Goal: Task Accomplishment & Management: Complete application form

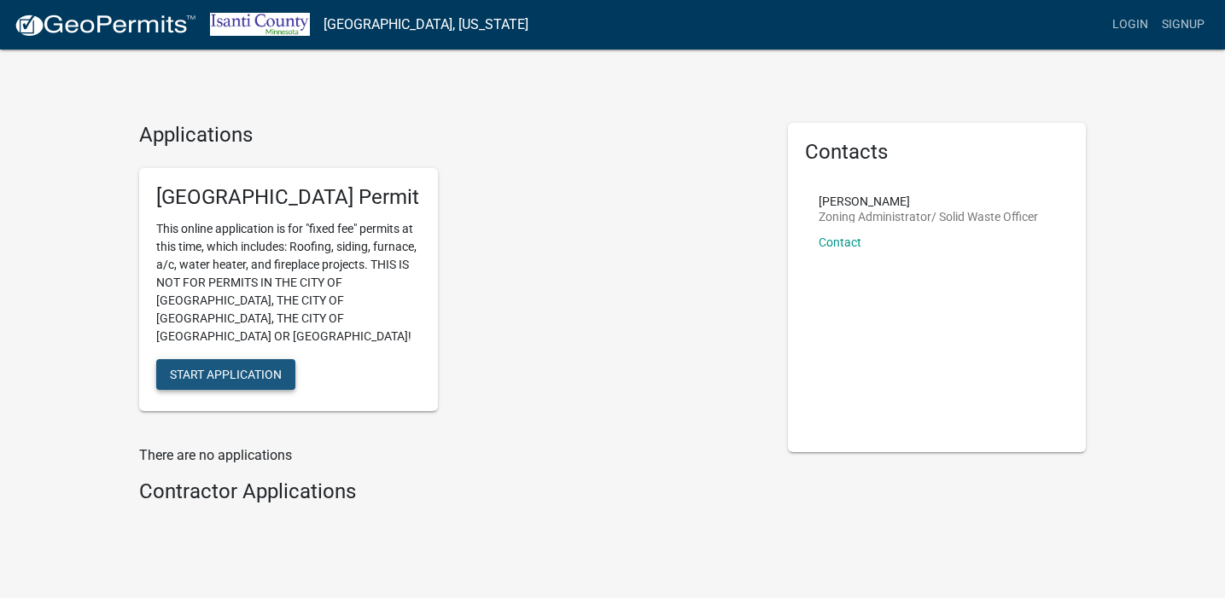
click at [272, 367] on span "Start Application" at bounding box center [226, 374] width 112 height 14
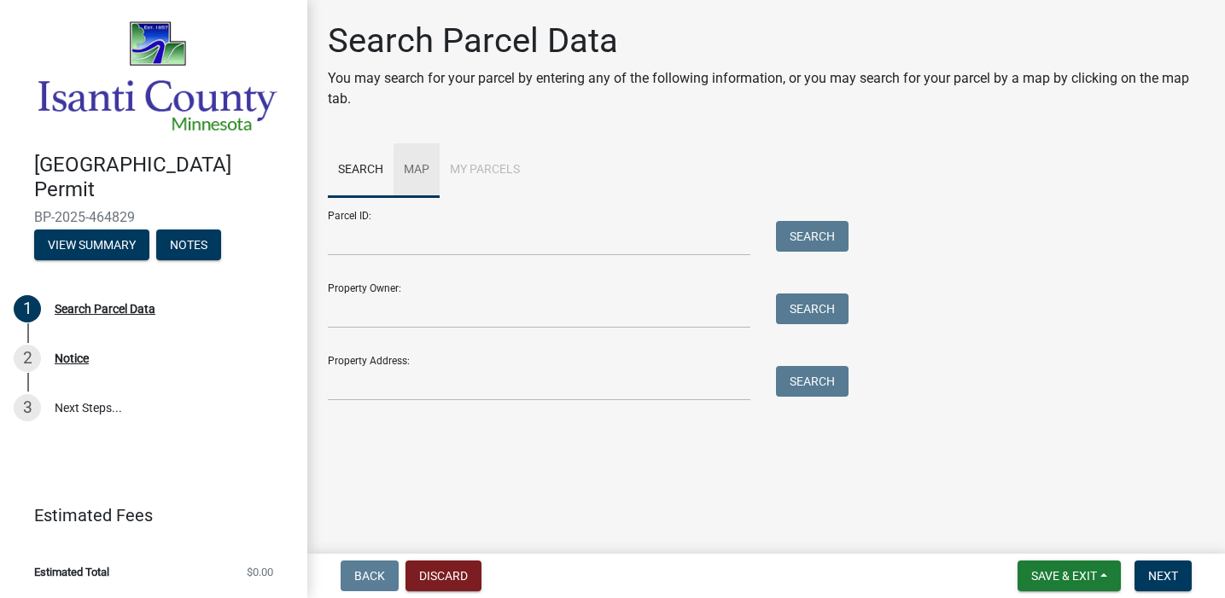
click at [423, 166] on link "Map" at bounding box center [417, 170] width 46 height 55
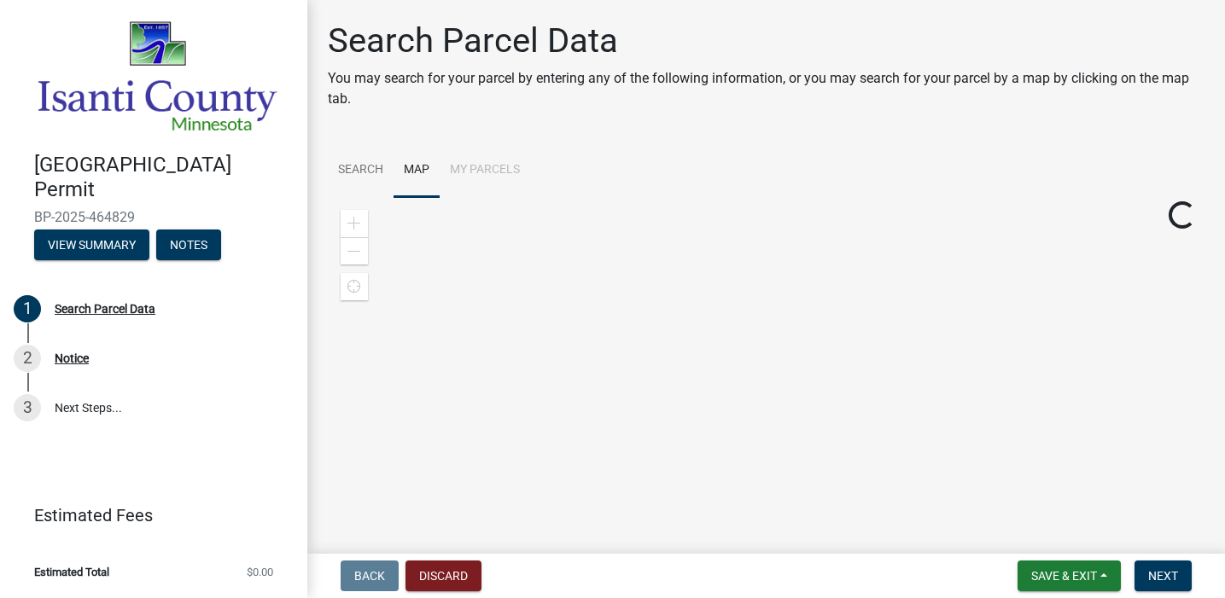
click at [496, 168] on li "My Parcels" at bounding box center [485, 170] width 90 height 55
click at [376, 166] on link "Search" at bounding box center [361, 170] width 66 height 55
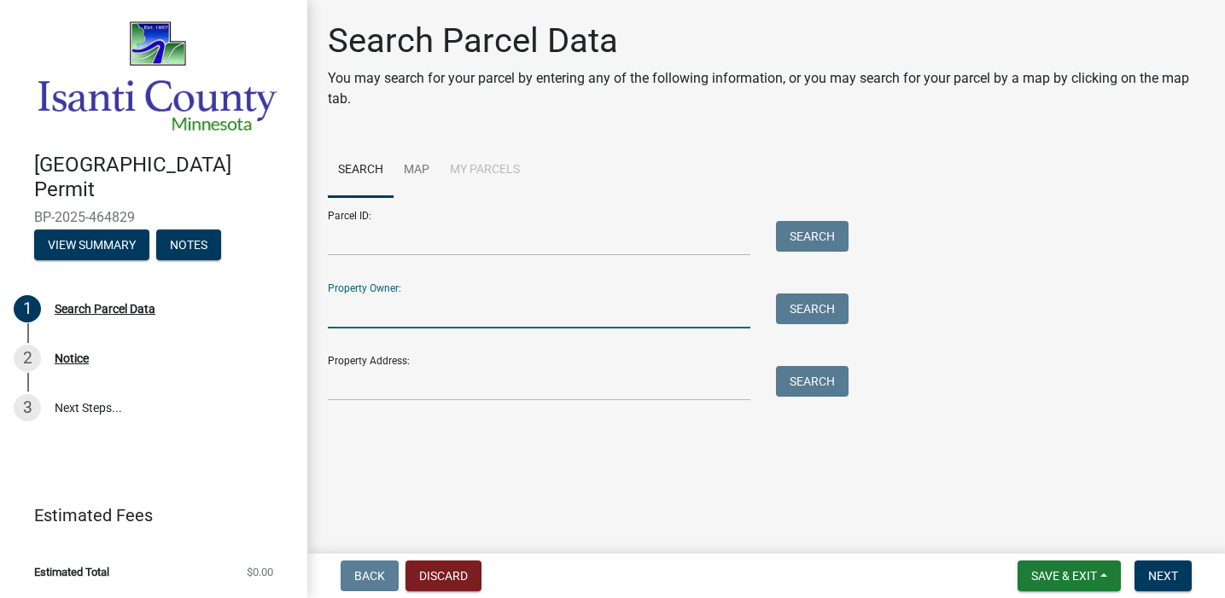
click at [474, 318] on input "Property Owner:" at bounding box center [539, 311] width 423 height 35
type input "[PERSON_NAME]"
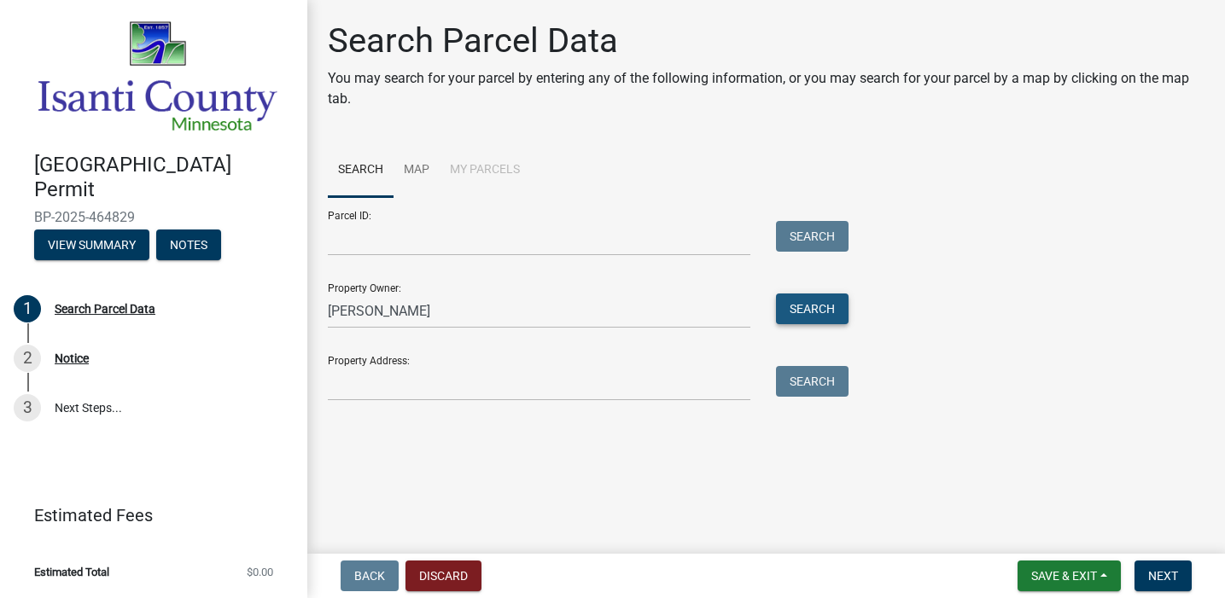
click at [817, 312] on button "Search" at bounding box center [812, 309] width 73 height 31
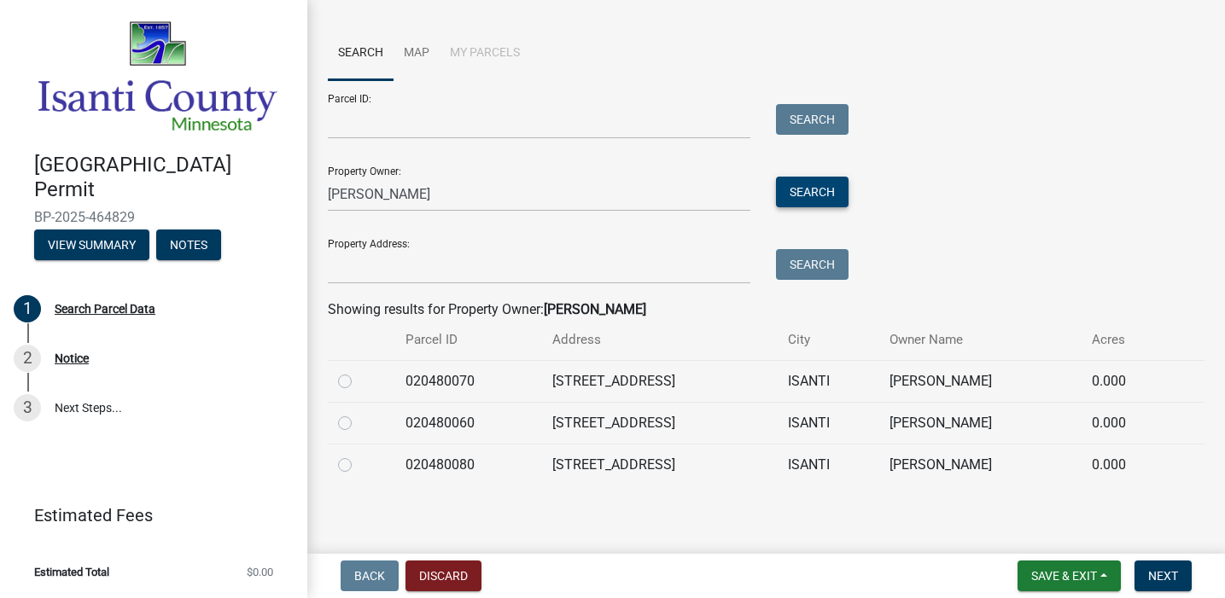
scroll to position [122, 0]
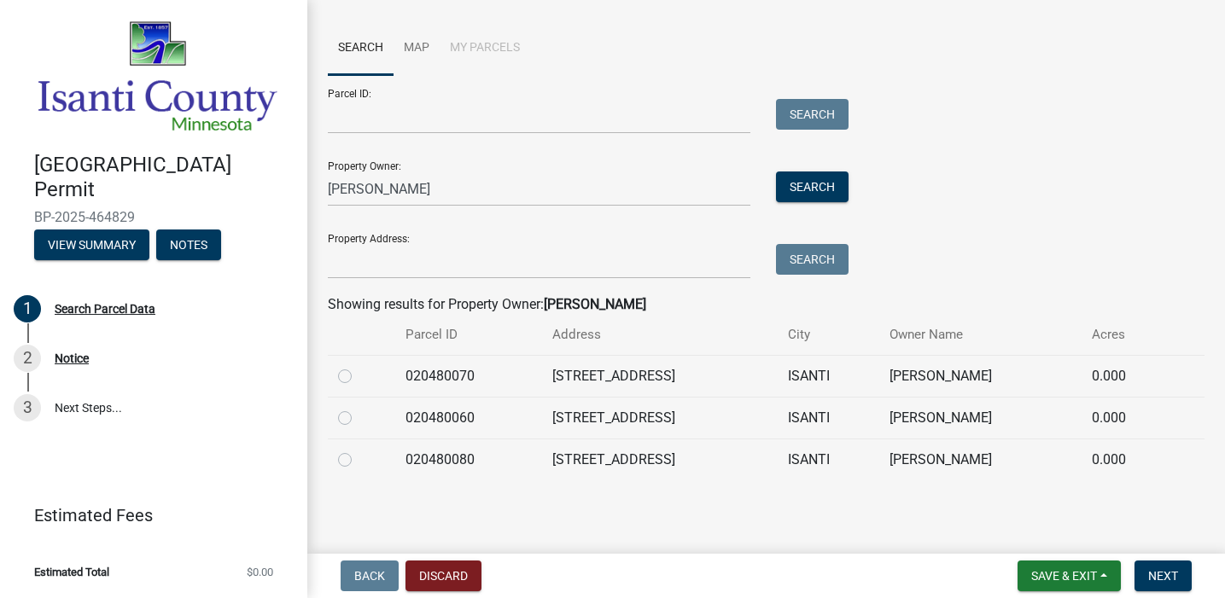
click at [359, 408] on label at bounding box center [359, 408] width 0 height 0
click at [359, 417] on input "radio" at bounding box center [364, 413] width 11 height 11
radio input "true"
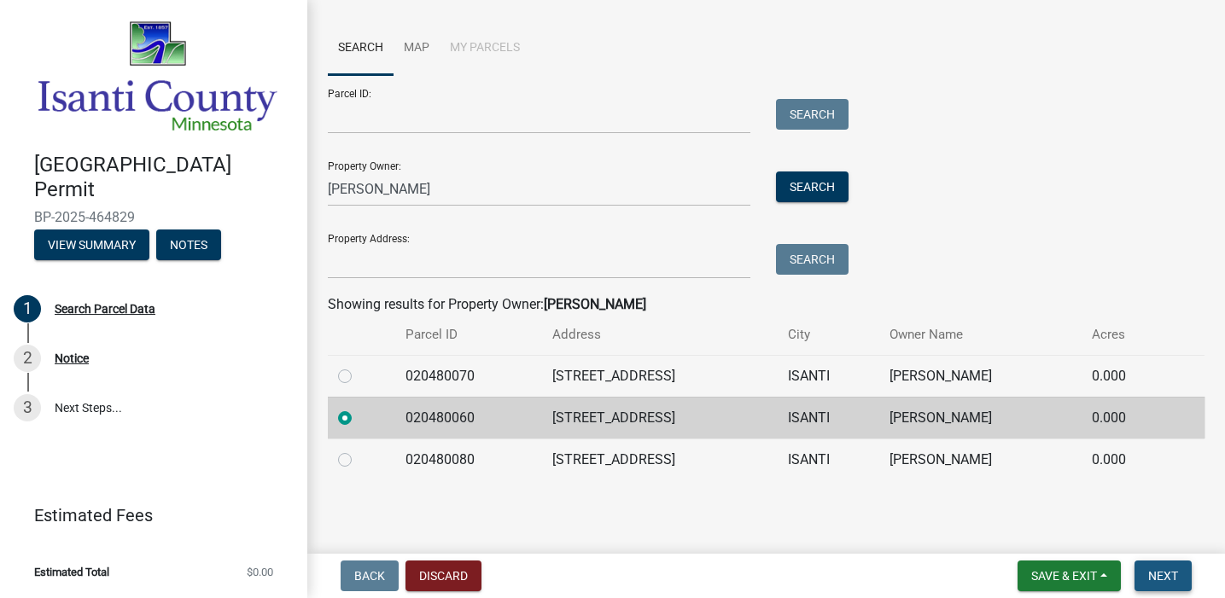
click at [1167, 573] on span "Next" at bounding box center [1163, 576] width 30 height 14
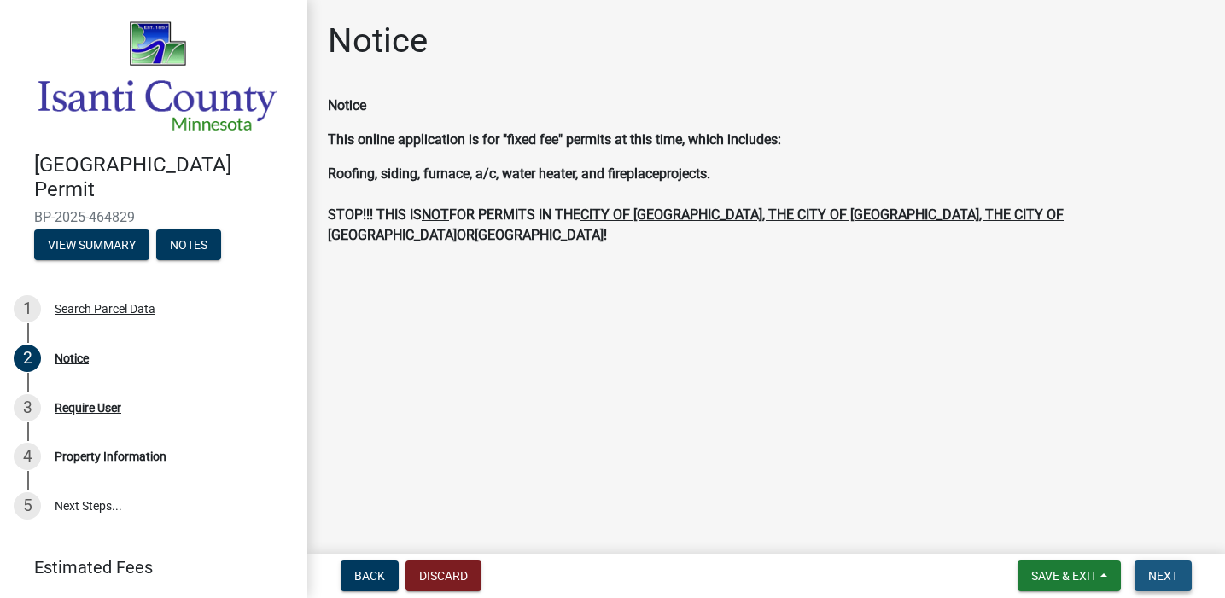
click at [1159, 570] on span "Next" at bounding box center [1163, 576] width 30 height 14
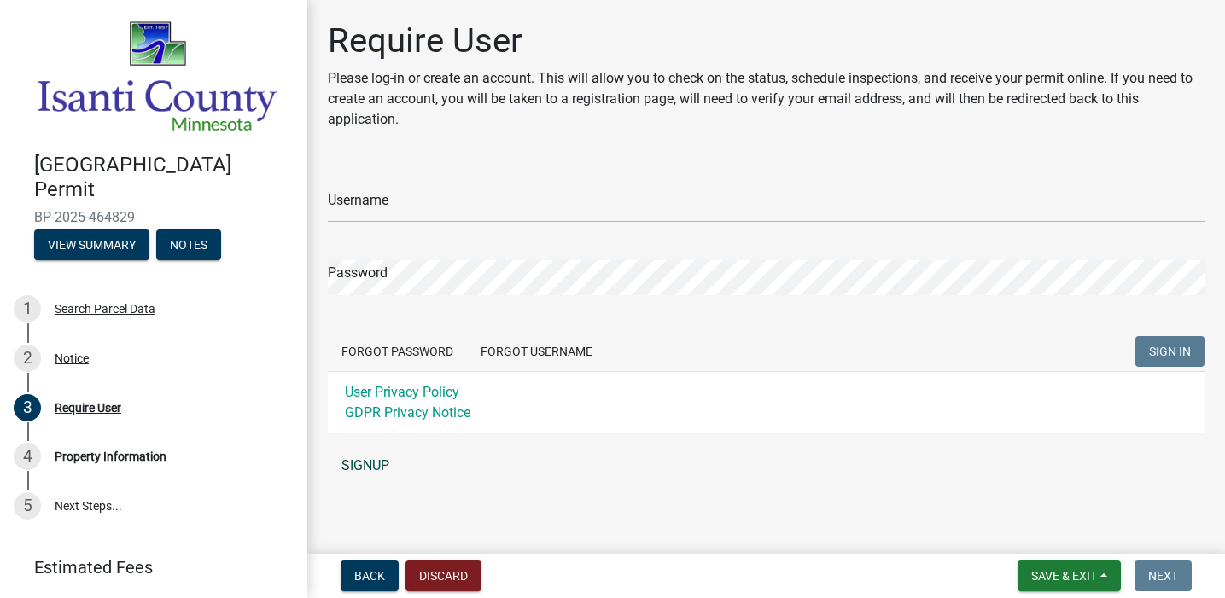
click at [359, 459] on link "SIGNUP" at bounding box center [766, 466] width 877 height 34
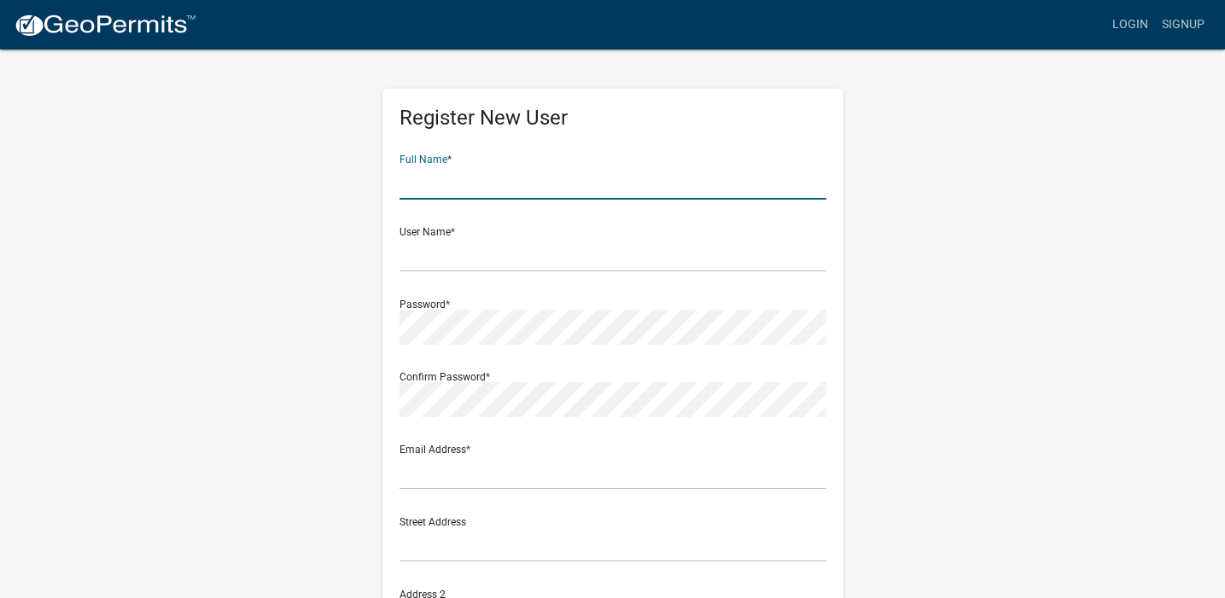
click at [543, 183] on input "text" at bounding box center [613, 182] width 427 height 35
type input "[PERSON_NAME]"
type input "[EMAIL_ADDRESS][DOMAIN_NAME]"
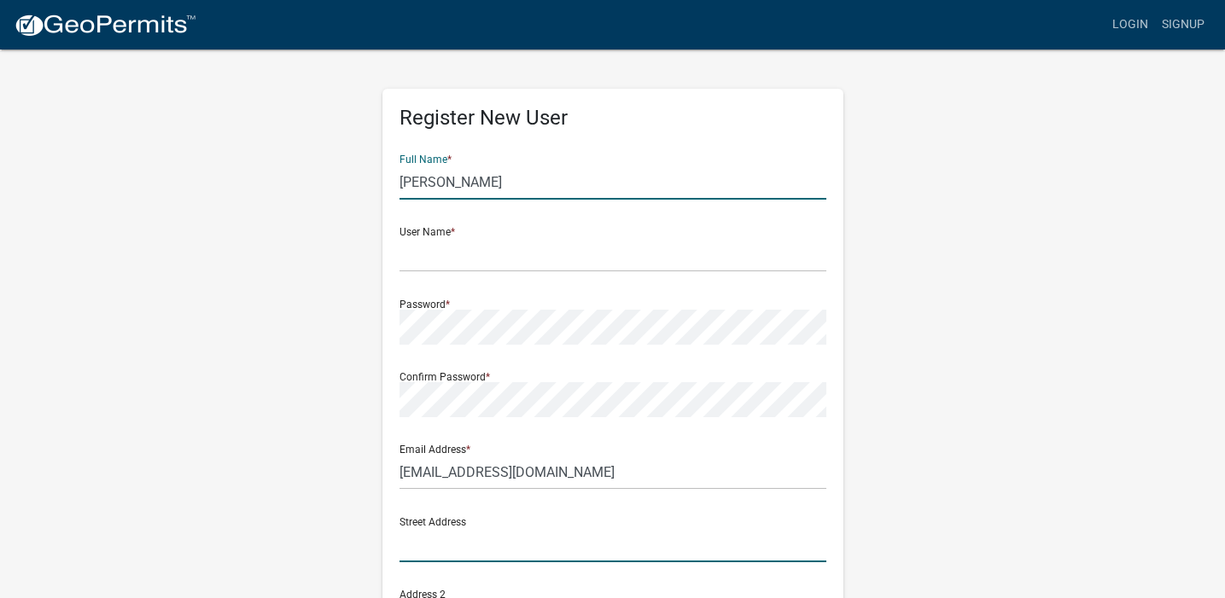
type input "[STREET_ADDRESS]"
type input "Isanti"
type input "MN"
type input "55040"
type input "6124235077"
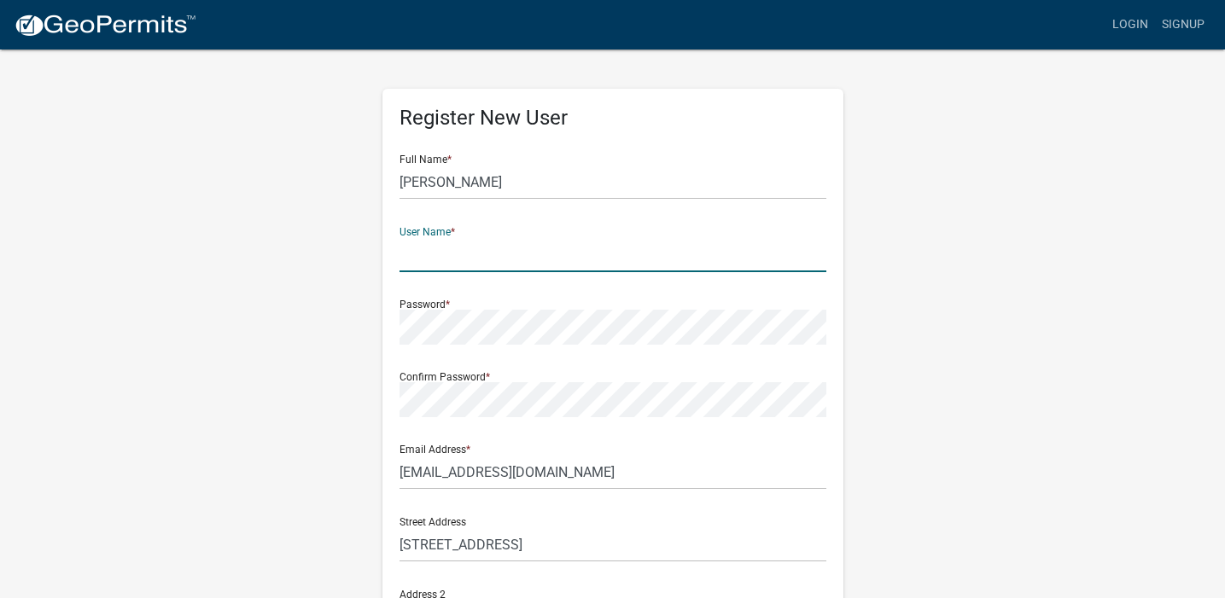
click at [531, 252] on input "text" at bounding box center [613, 254] width 427 height 35
type input "[PERSON_NAME]"
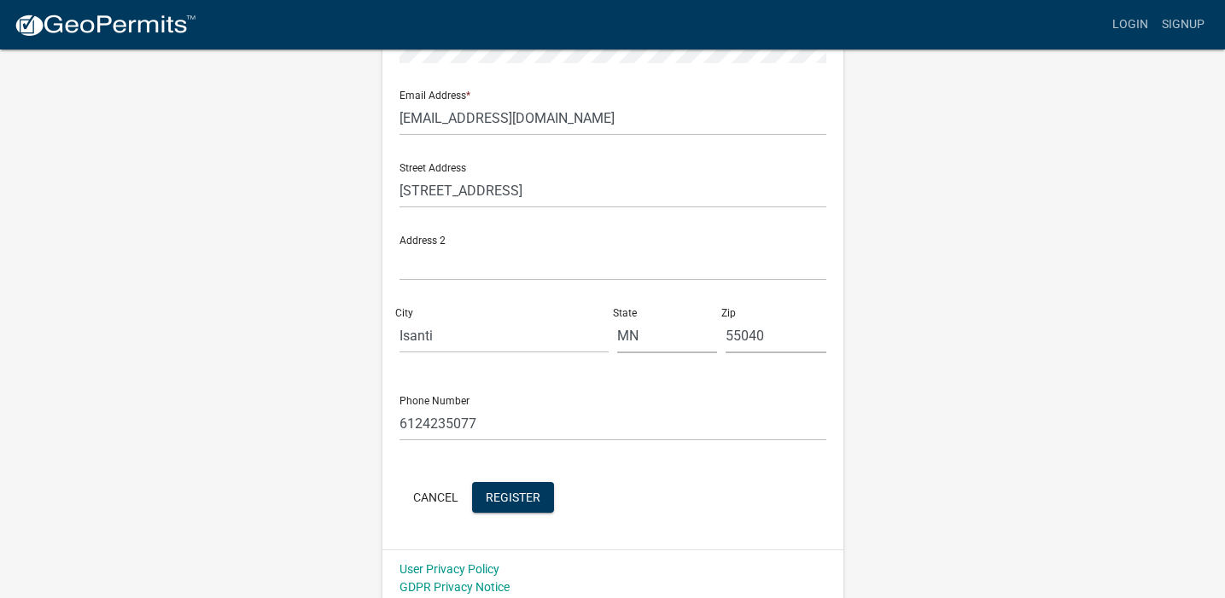
scroll to position [363, 0]
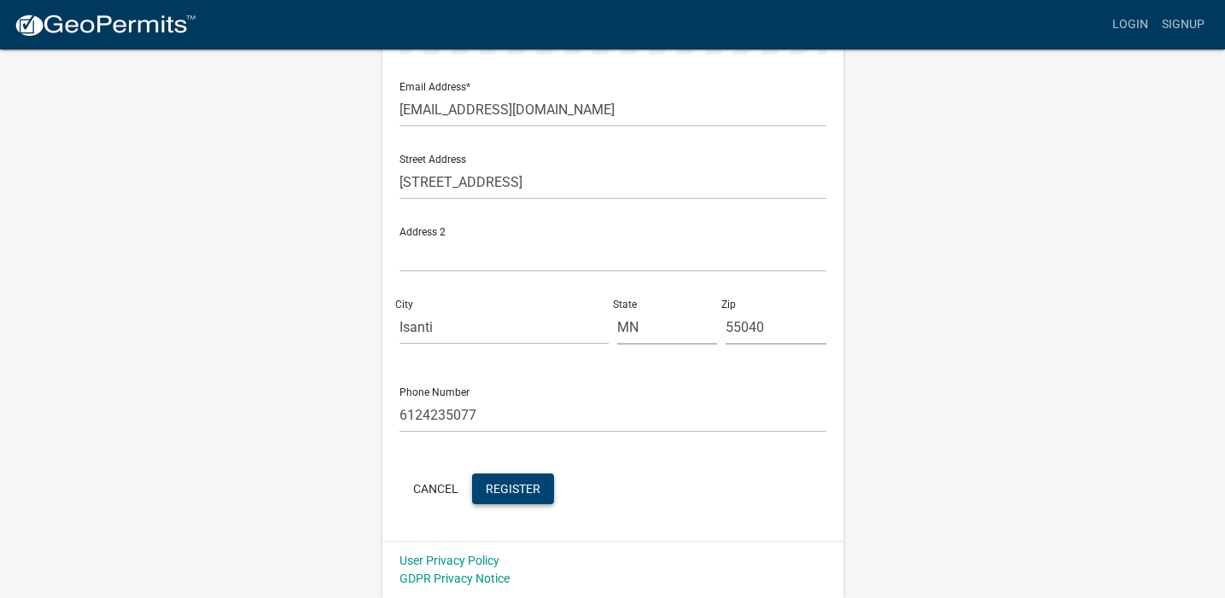
click at [521, 488] on span "Register" at bounding box center [513, 488] width 55 height 14
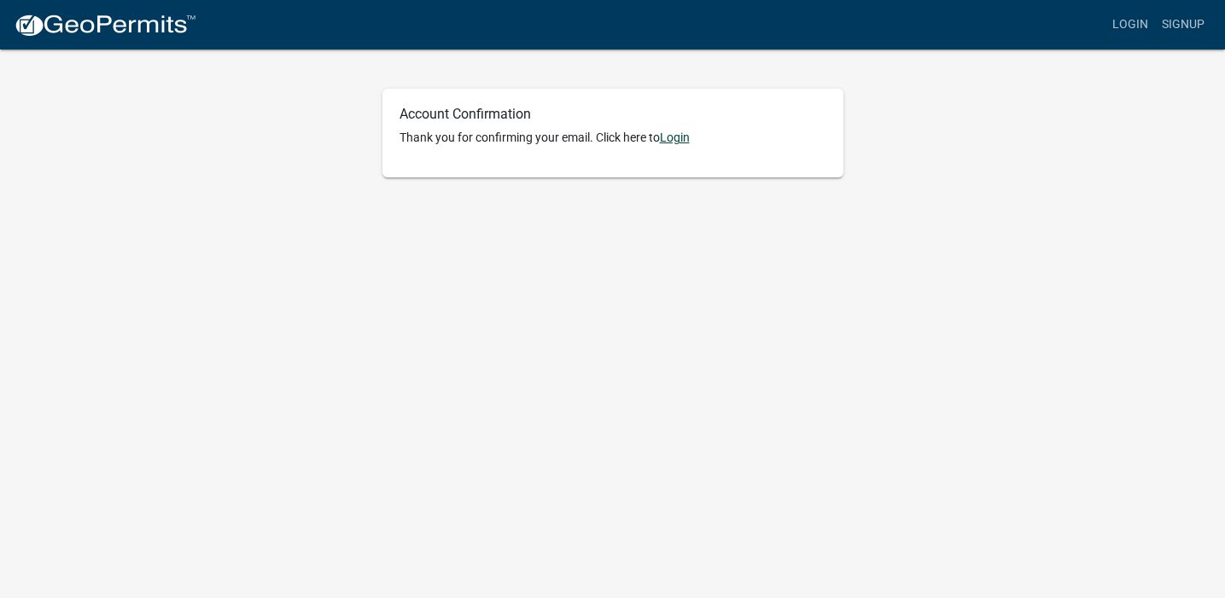
click at [682, 139] on link "Login" at bounding box center [675, 138] width 30 height 14
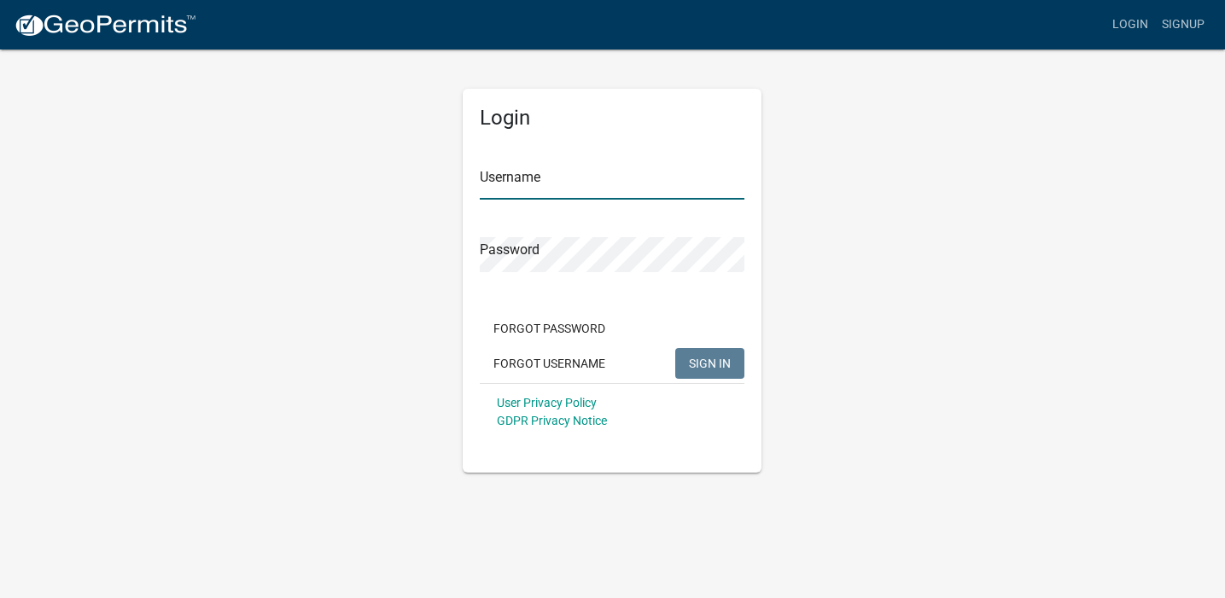
type input "[PERSON_NAME]"
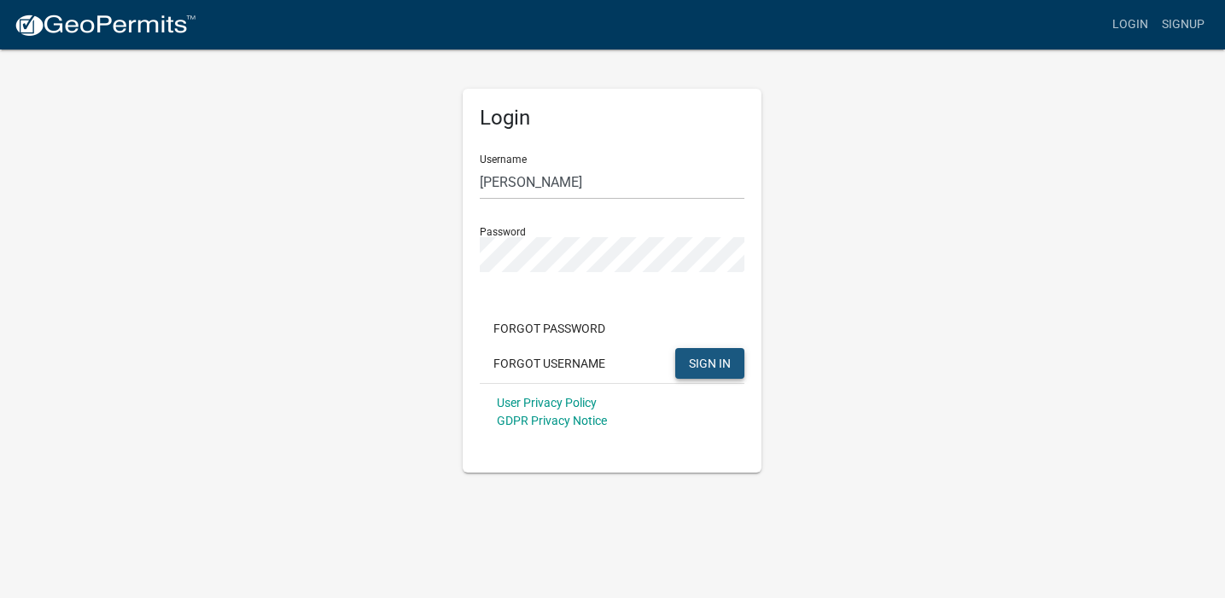
click at [715, 365] on span "SIGN IN" at bounding box center [710, 363] width 42 height 14
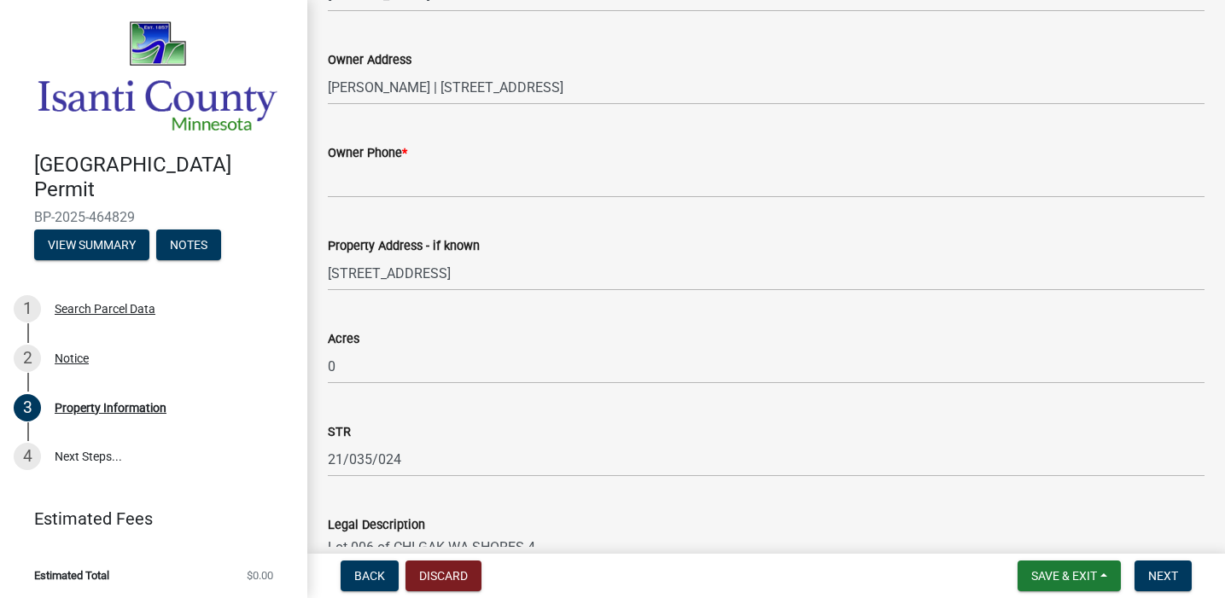
scroll to position [211, 0]
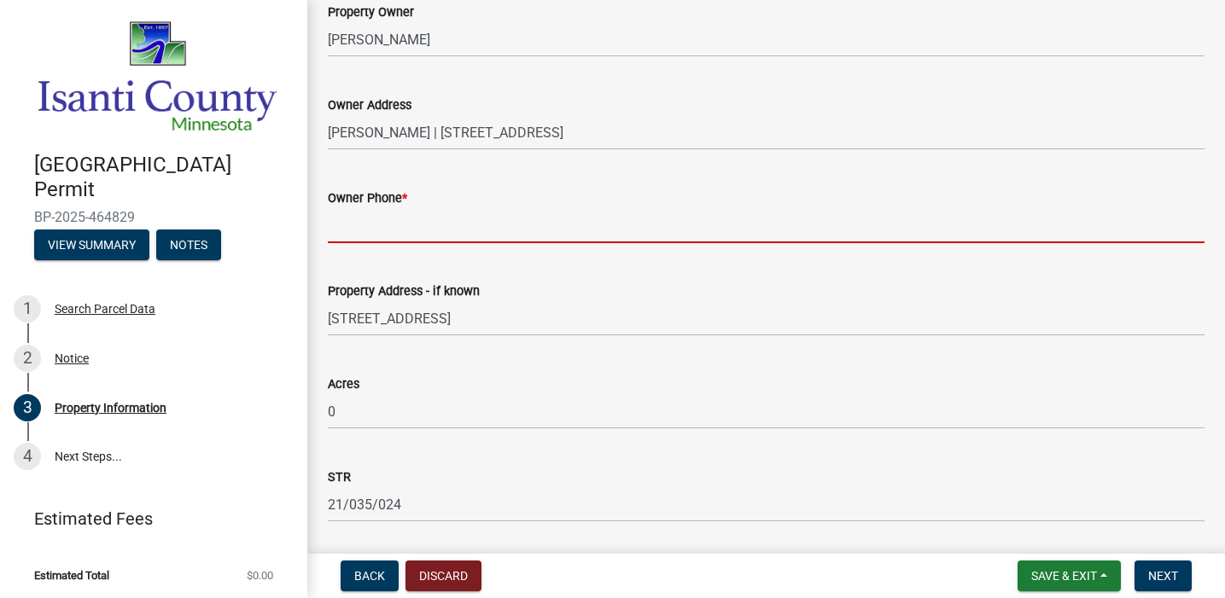
click at [450, 231] on input "Owner Phone *" at bounding box center [766, 225] width 877 height 35
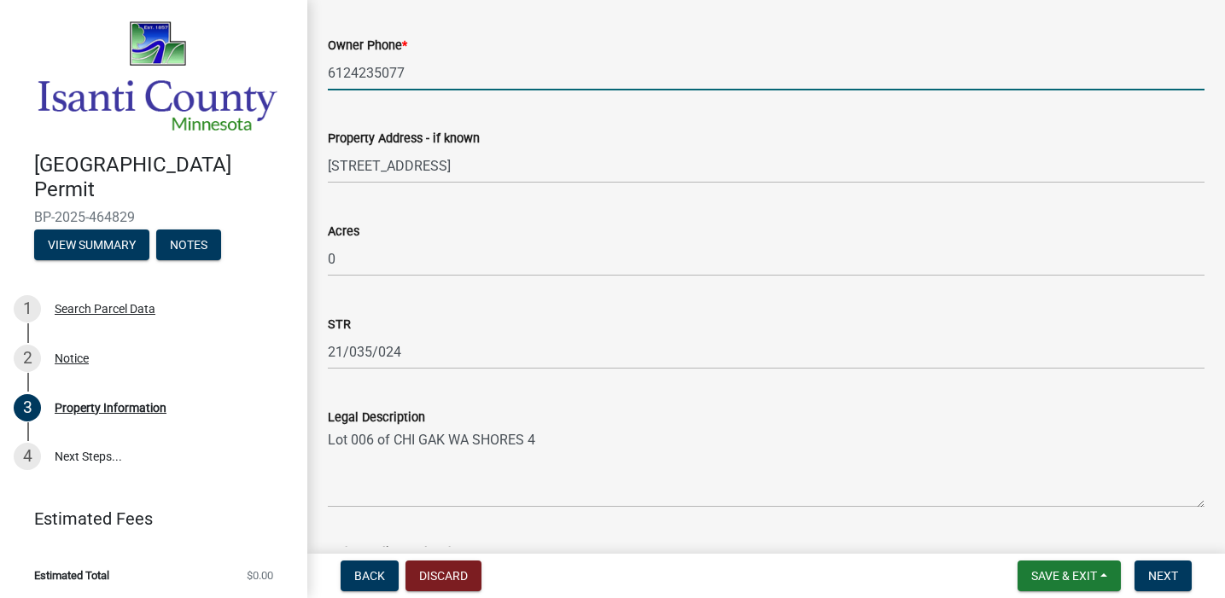
scroll to position [384, 0]
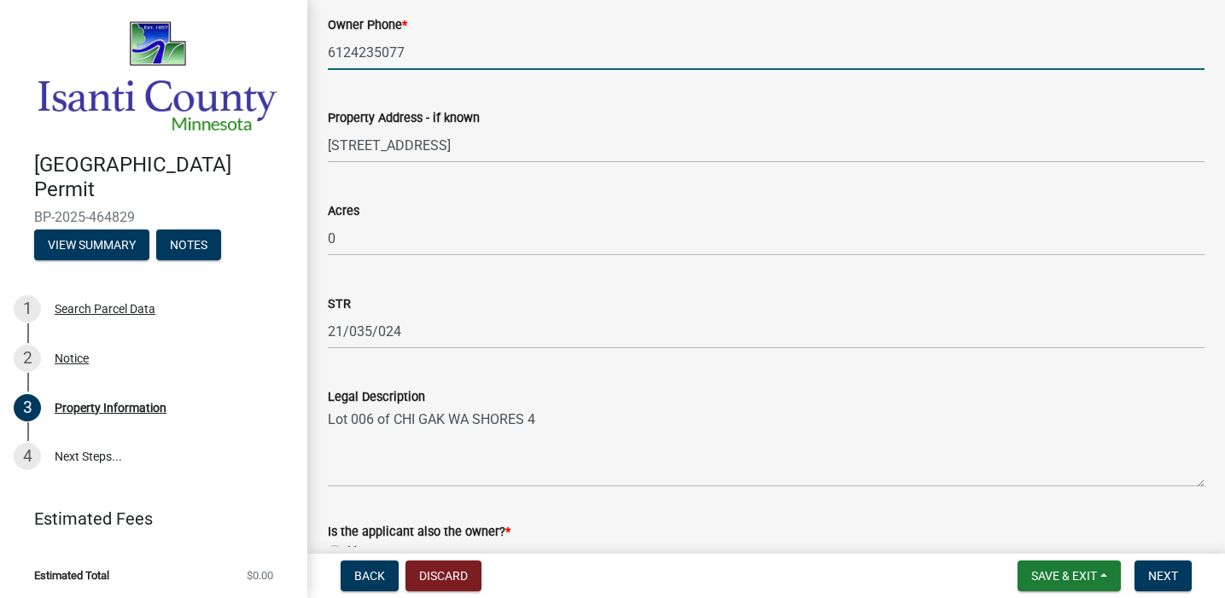
type input "6124235077"
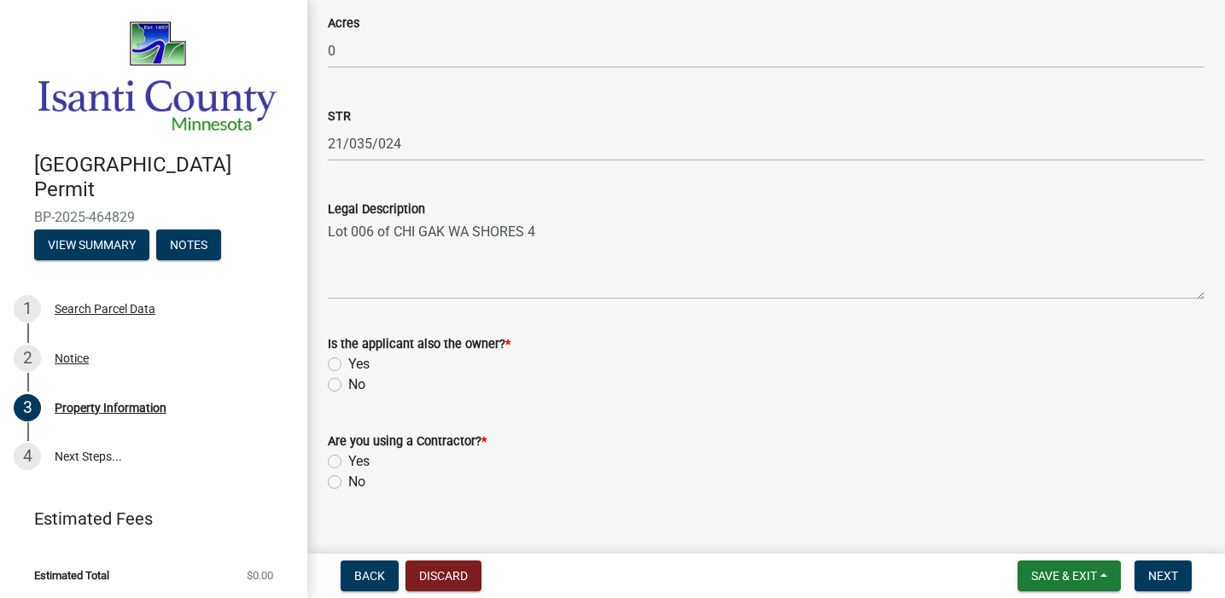
scroll to position [599, 0]
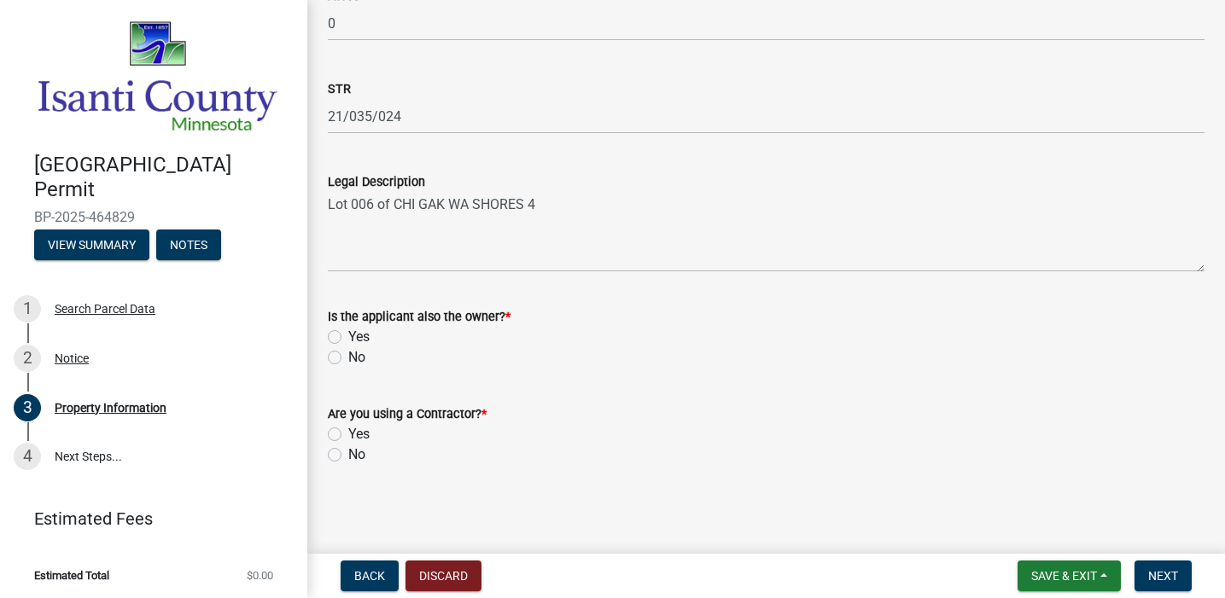
click at [357, 331] on label "Yes" at bounding box center [358, 337] width 21 height 20
click at [357, 331] on input "Yes" at bounding box center [353, 332] width 11 height 11
radio input "true"
click at [348, 452] on label "No" at bounding box center [356, 455] width 17 height 20
click at [348, 452] on input "No" at bounding box center [353, 450] width 11 height 11
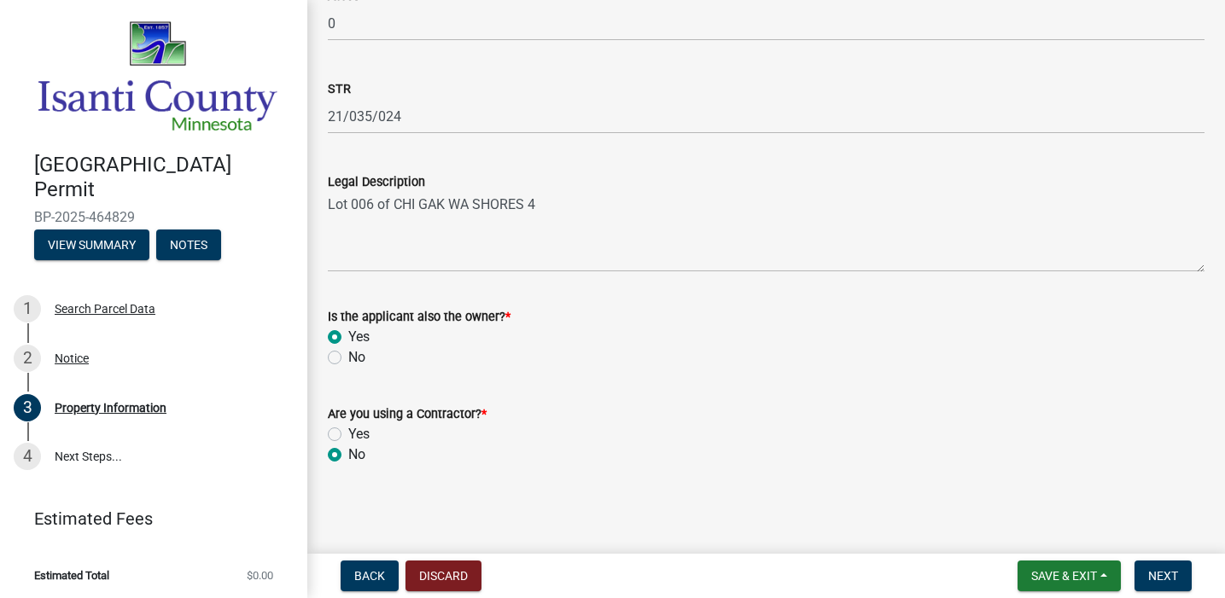
radio input "true"
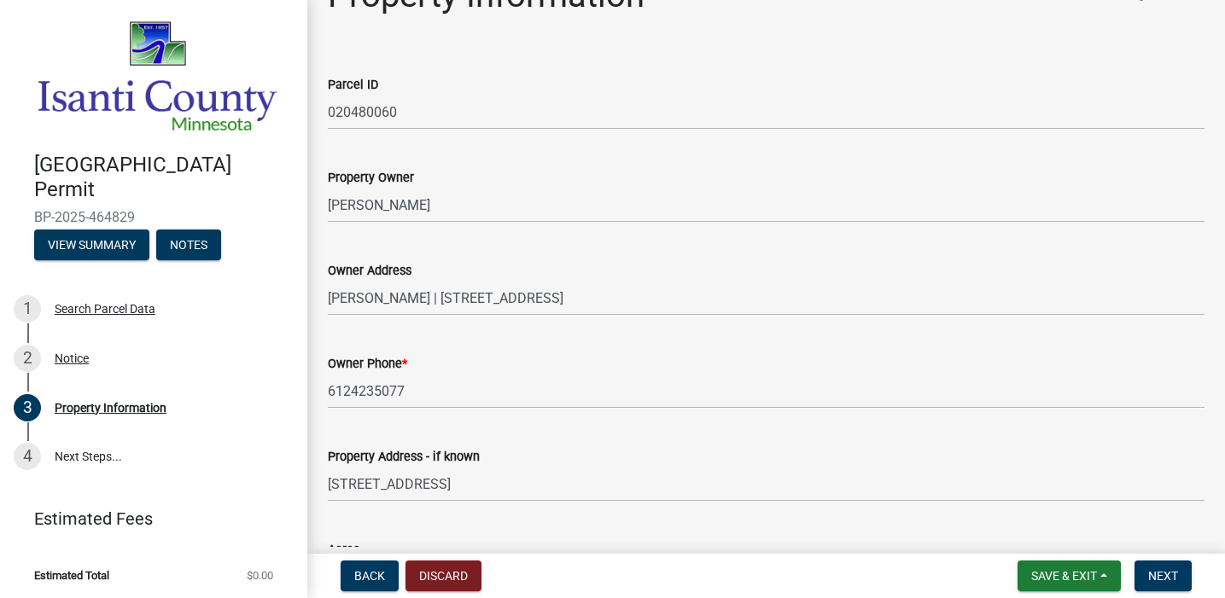
scroll to position [0, 0]
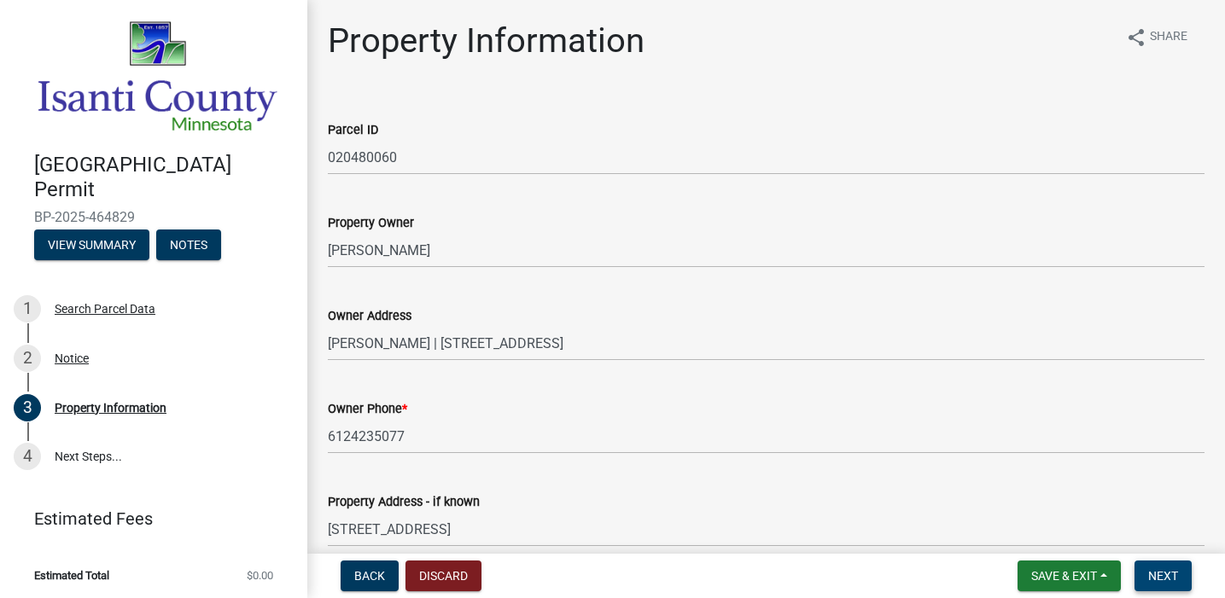
click at [1169, 571] on span "Next" at bounding box center [1163, 576] width 30 height 14
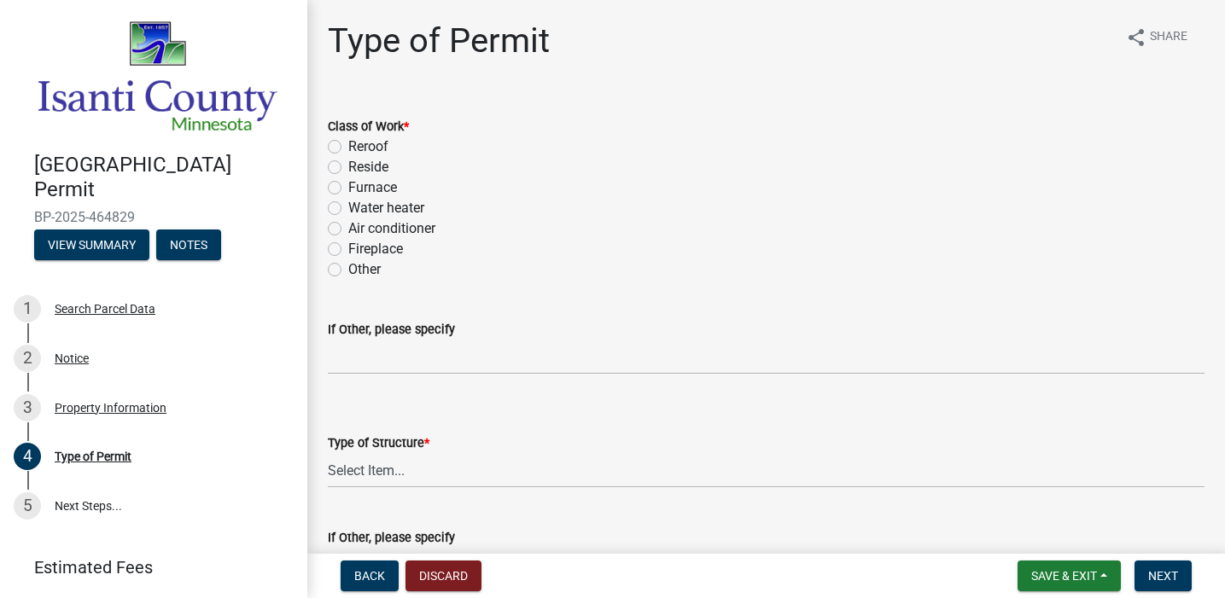
click at [359, 270] on label "Other" at bounding box center [364, 270] width 32 height 20
click at [359, 270] on input "Other" at bounding box center [353, 265] width 11 height 11
radio input "true"
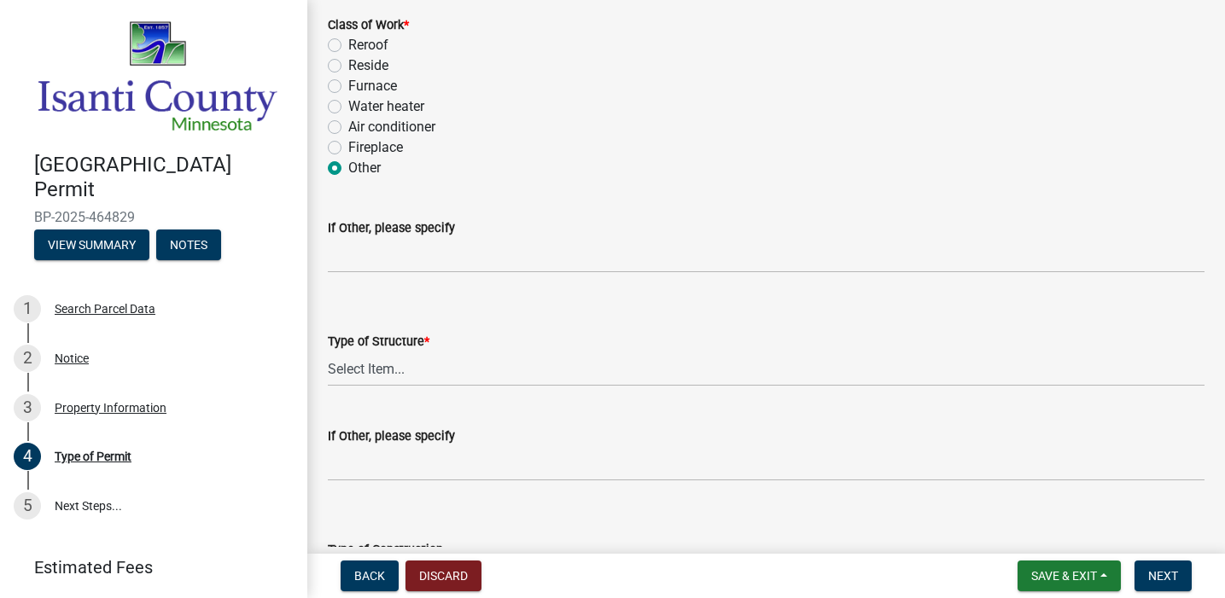
scroll to position [103, 0]
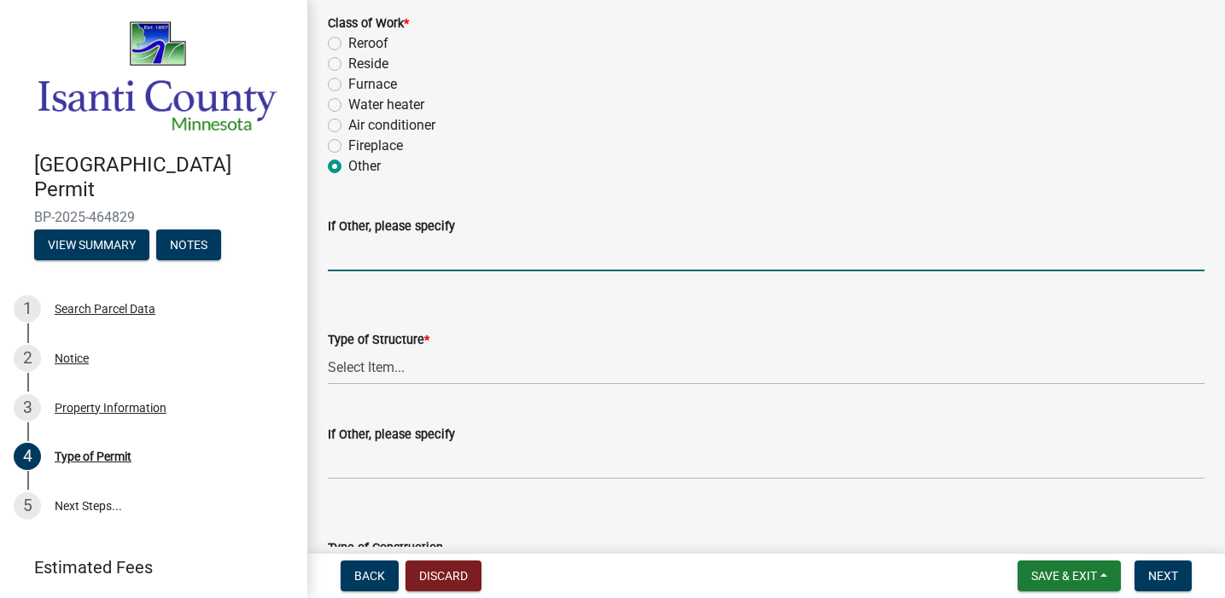
click at [439, 252] on input "If Other, please specify" at bounding box center [766, 253] width 877 height 35
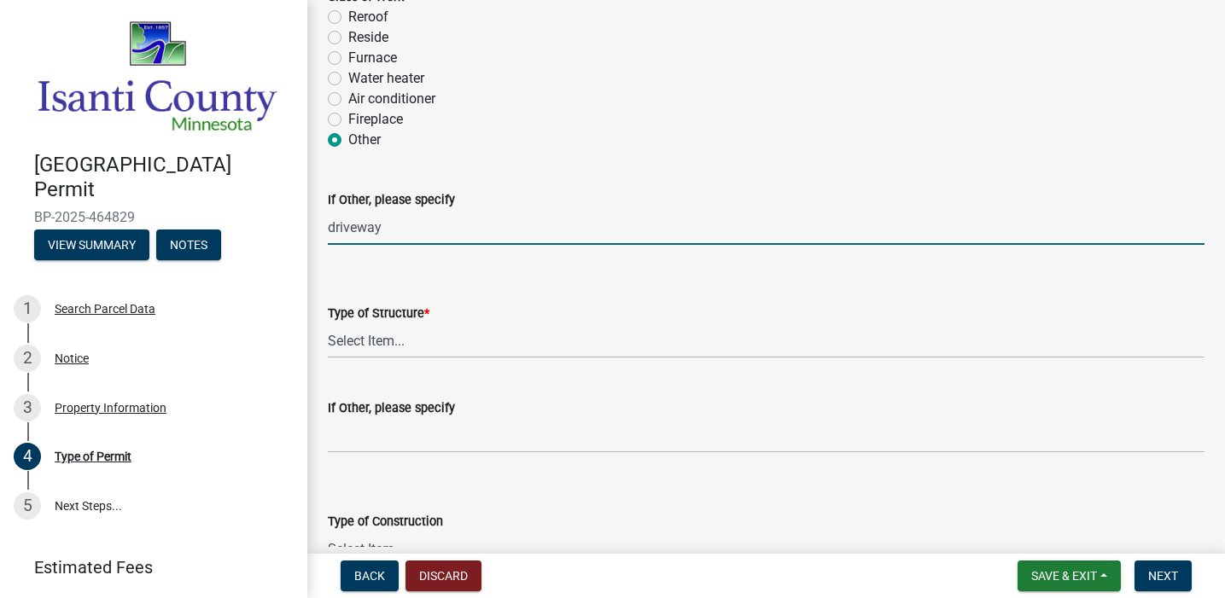
scroll to position [135, 0]
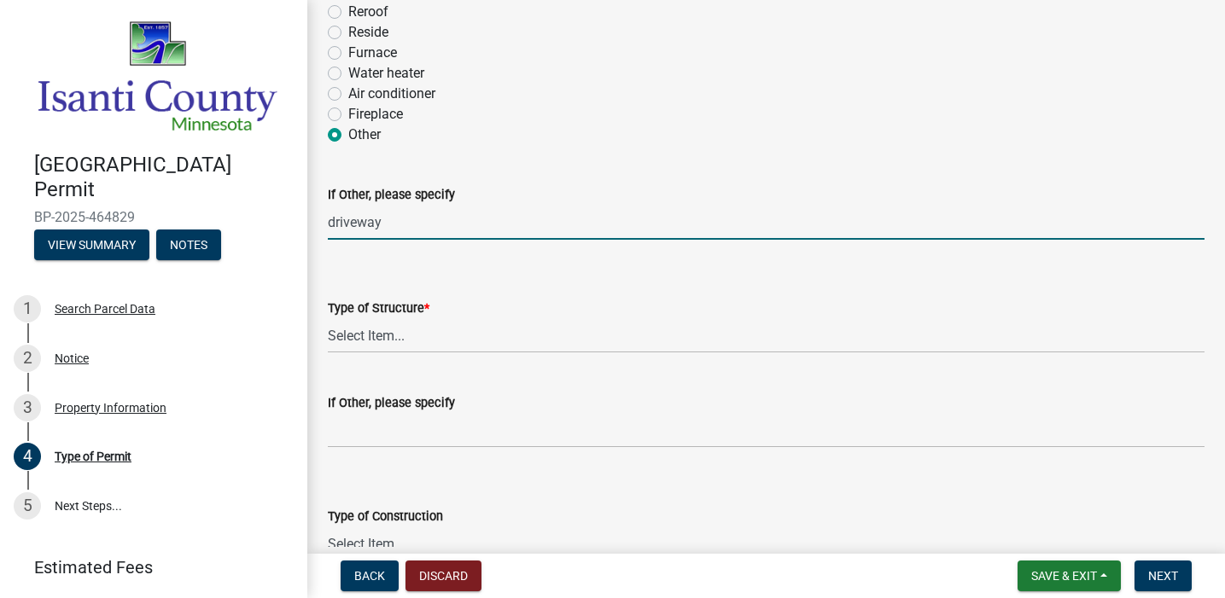
type input "driveway"
click at [414, 330] on select "Select Item... Accessory Commercial Single Family Agricultural Other N/A" at bounding box center [766, 335] width 877 height 35
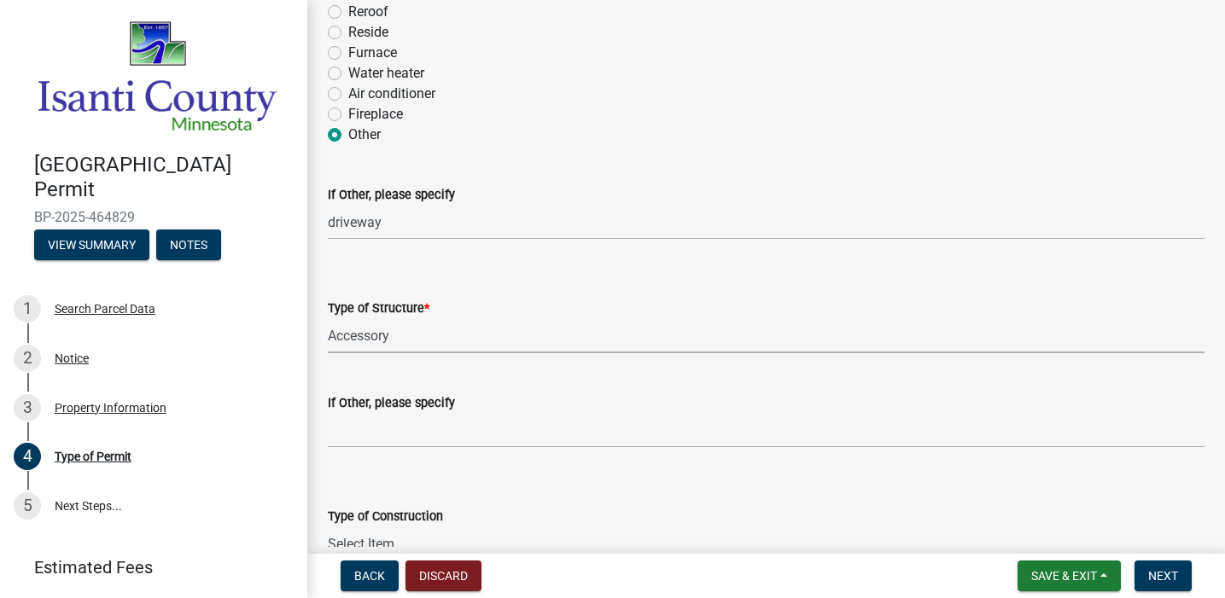
select select "419af4dd-774c-4b21-981a-cf41b55ed064"
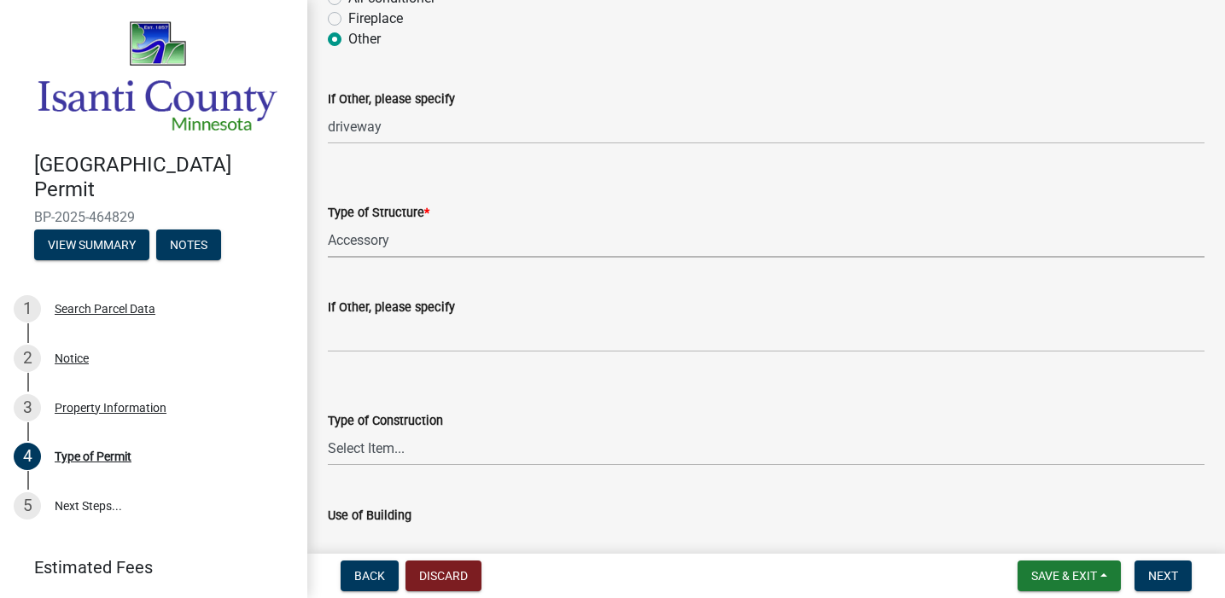
scroll to position [0, 0]
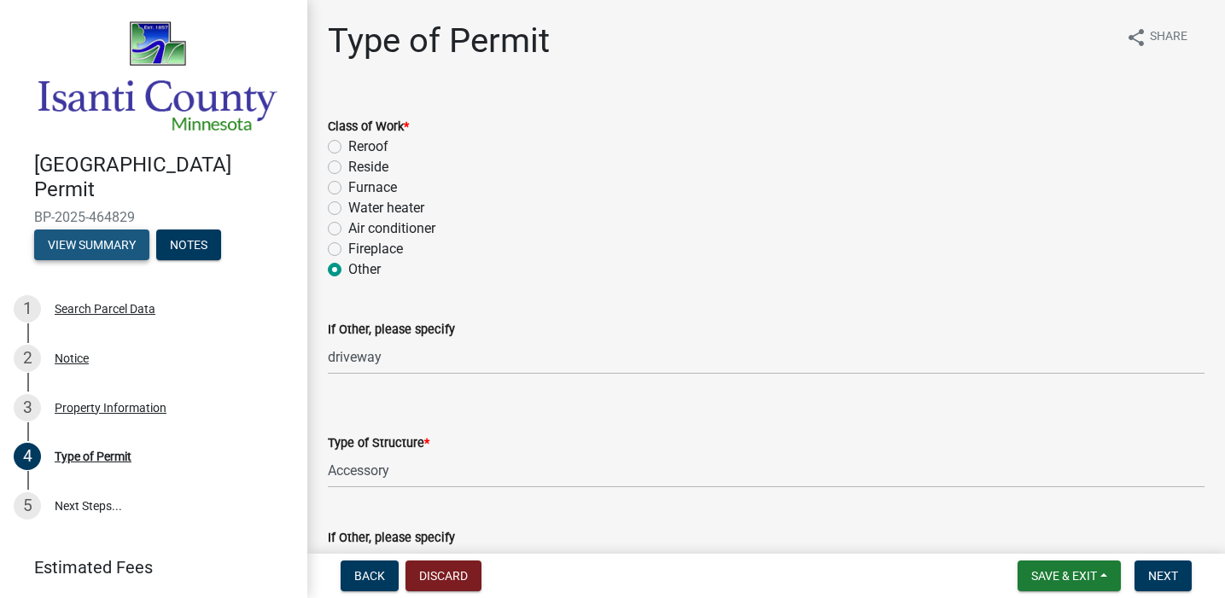
click at [80, 251] on button "View Summary" at bounding box center [91, 245] width 115 height 31
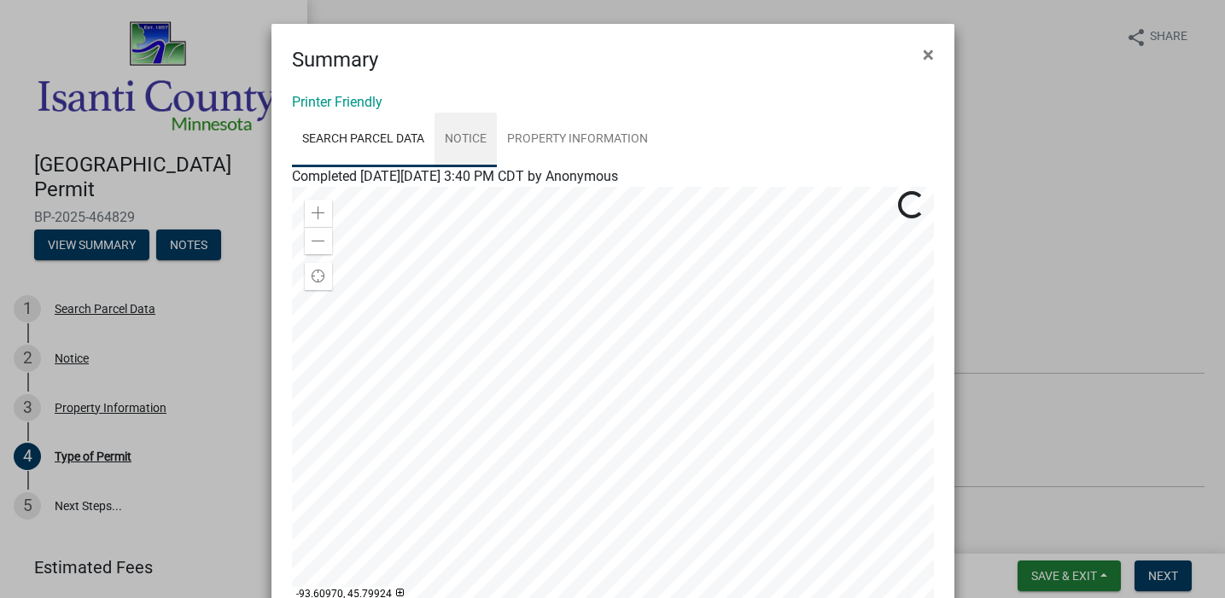
click at [469, 137] on link "Notice" at bounding box center [466, 140] width 62 height 55
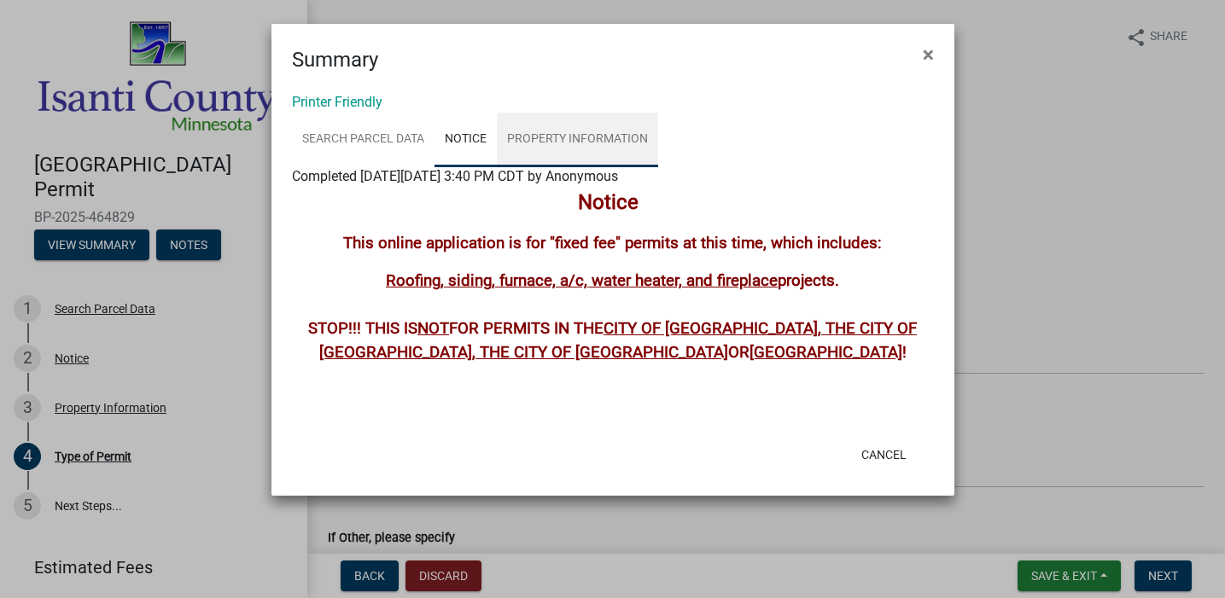
click at [535, 143] on link "Property Information" at bounding box center [577, 140] width 161 height 55
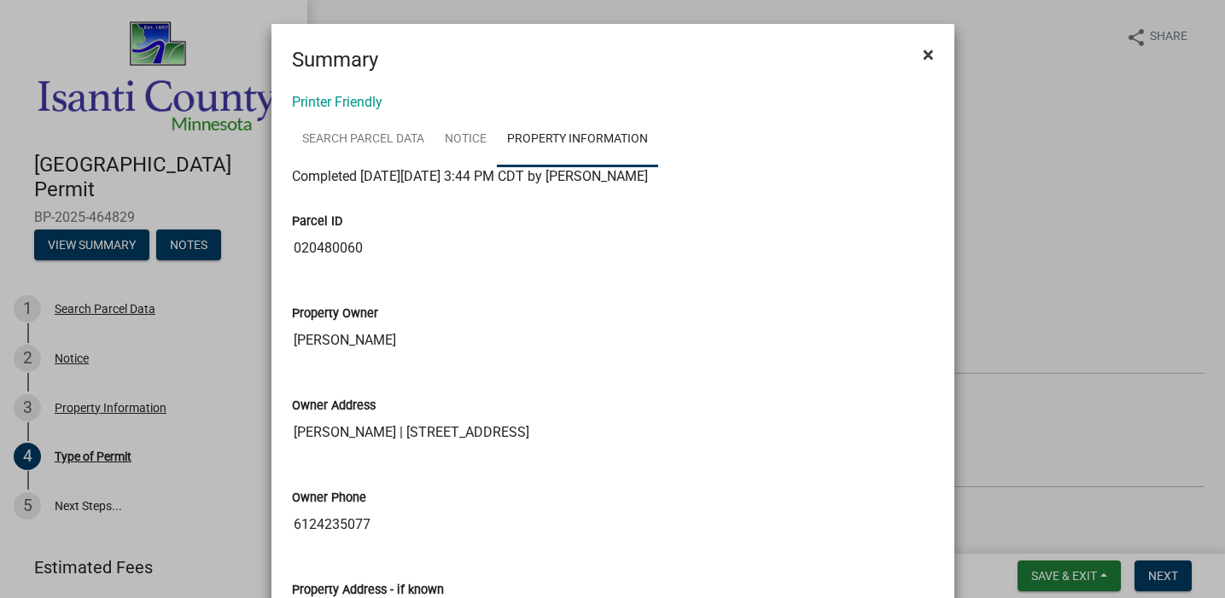
click at [928, 50] on span "×" at bounding box center [928, 55] width 11 height 24
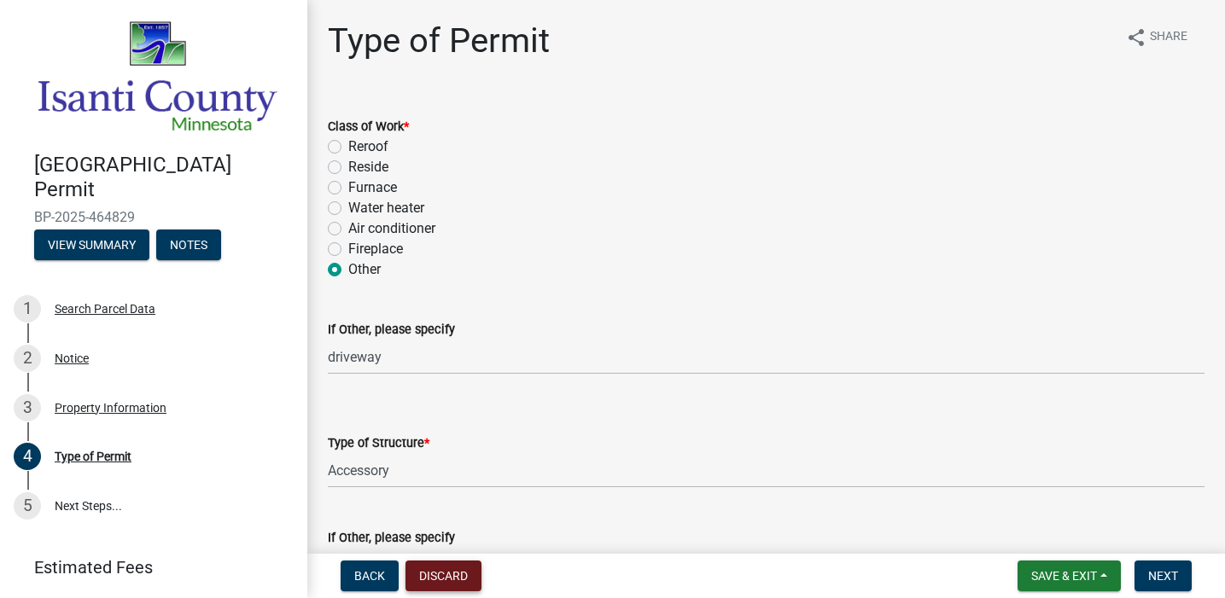
click at [447, 569] on button "Discard" at bounding box center [444, 576] width 76 height 31
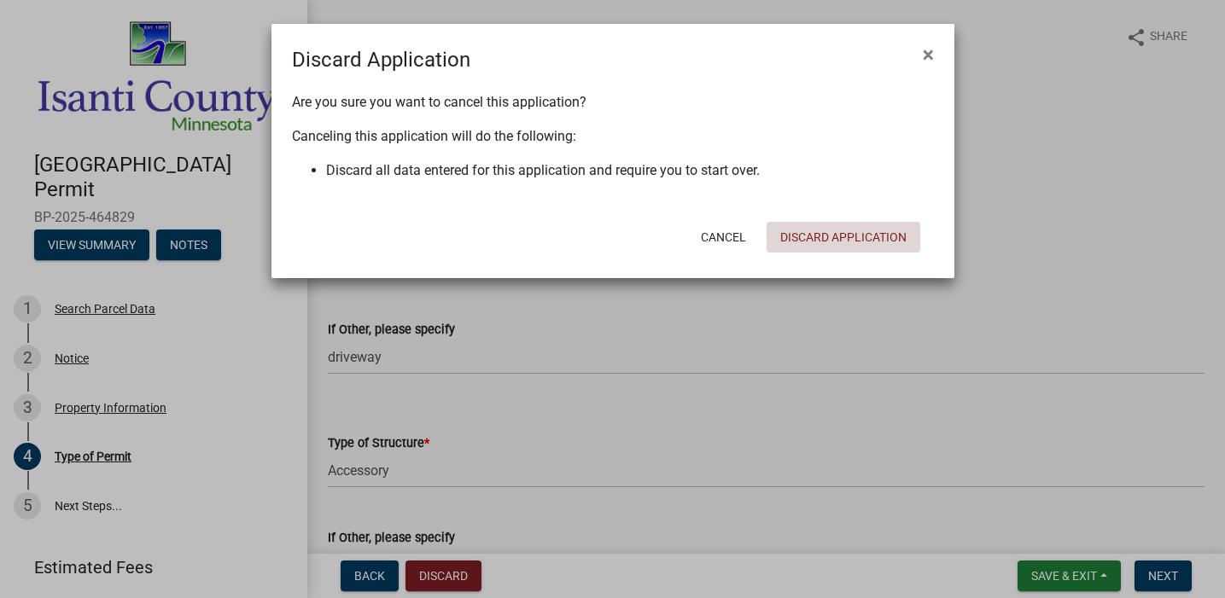
click at [864, 231] on button "Discard Application" at bounding box center [844, 237] width 154 height 31
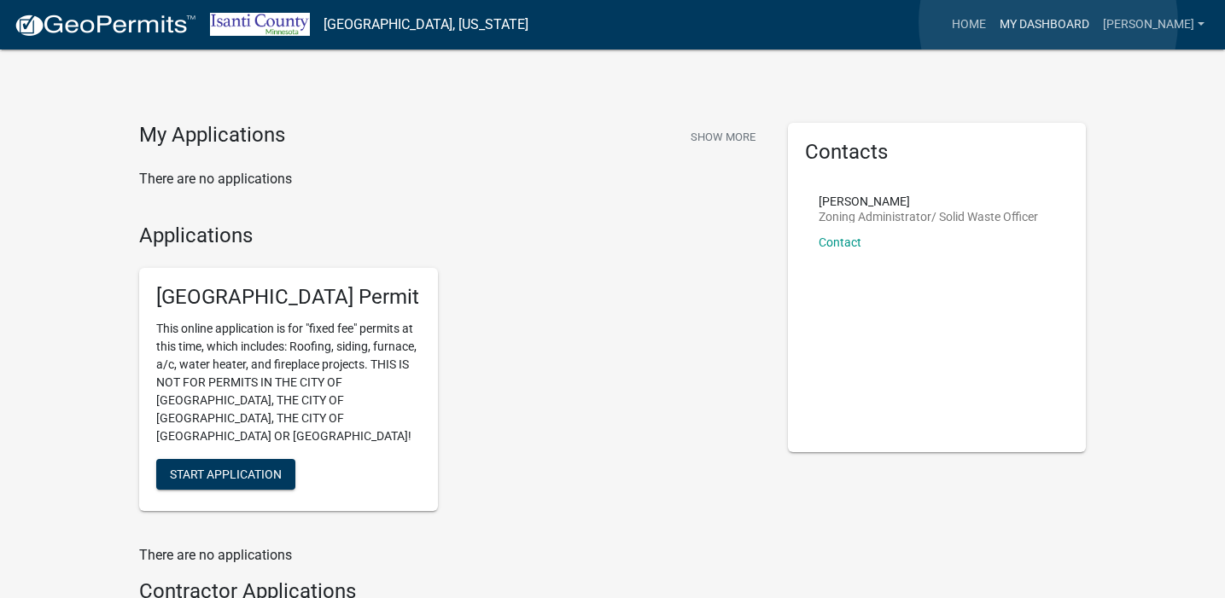
click at [1048, 22] on link "My Dashboard" at bounding box center [1044, 25] width 103 height 32
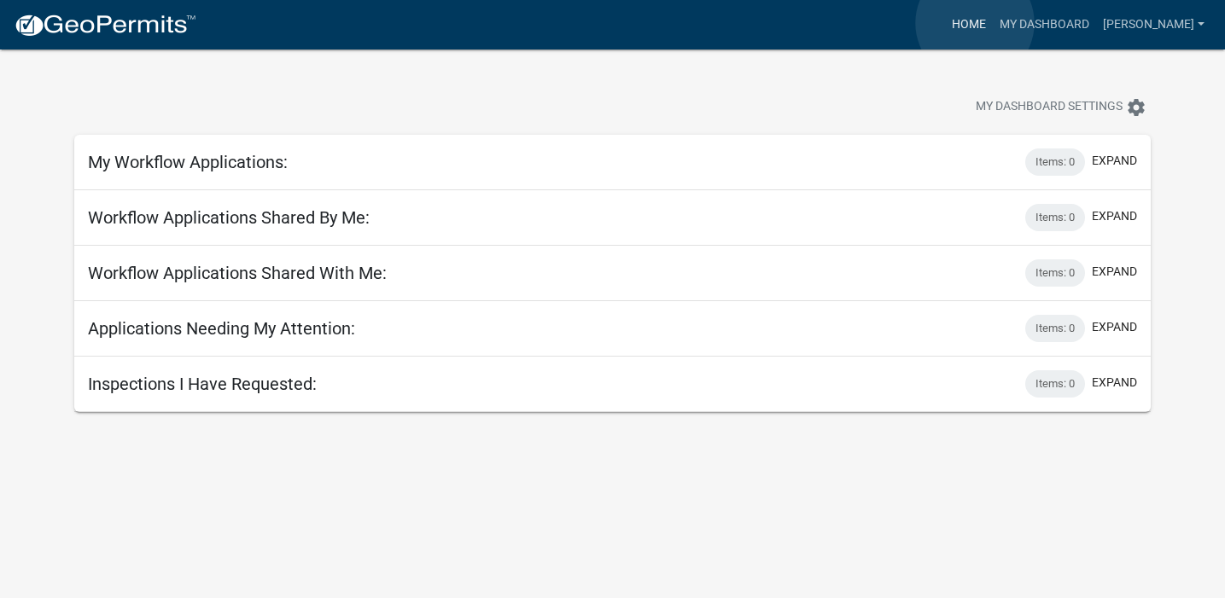
click at [975, 23] on link "Home" at bounding box center [969, 25] width 48 height 32
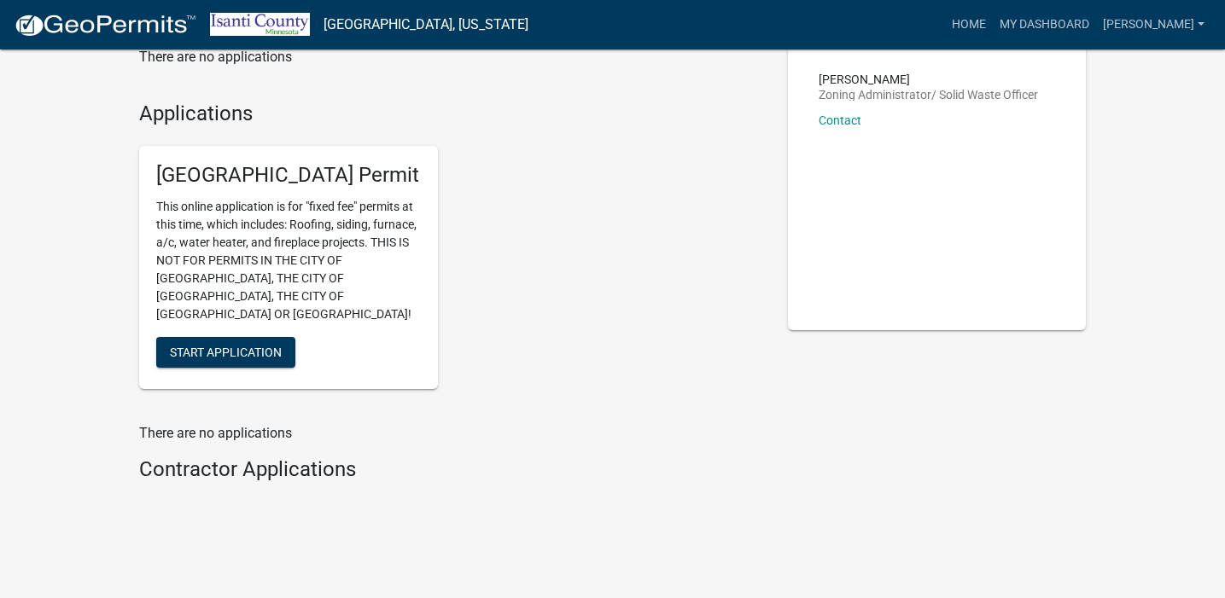
scroll to position [115, 0]
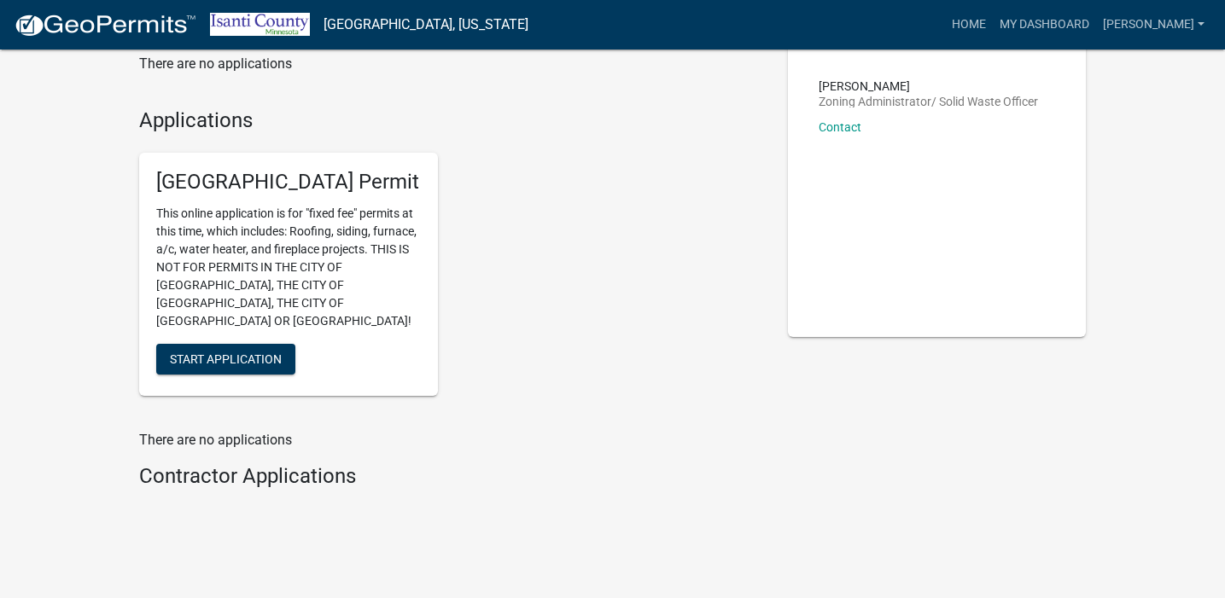
click at [289, 464] on h4 "Contractor Applications" at bounding box center [450, 476] width 623 height 25
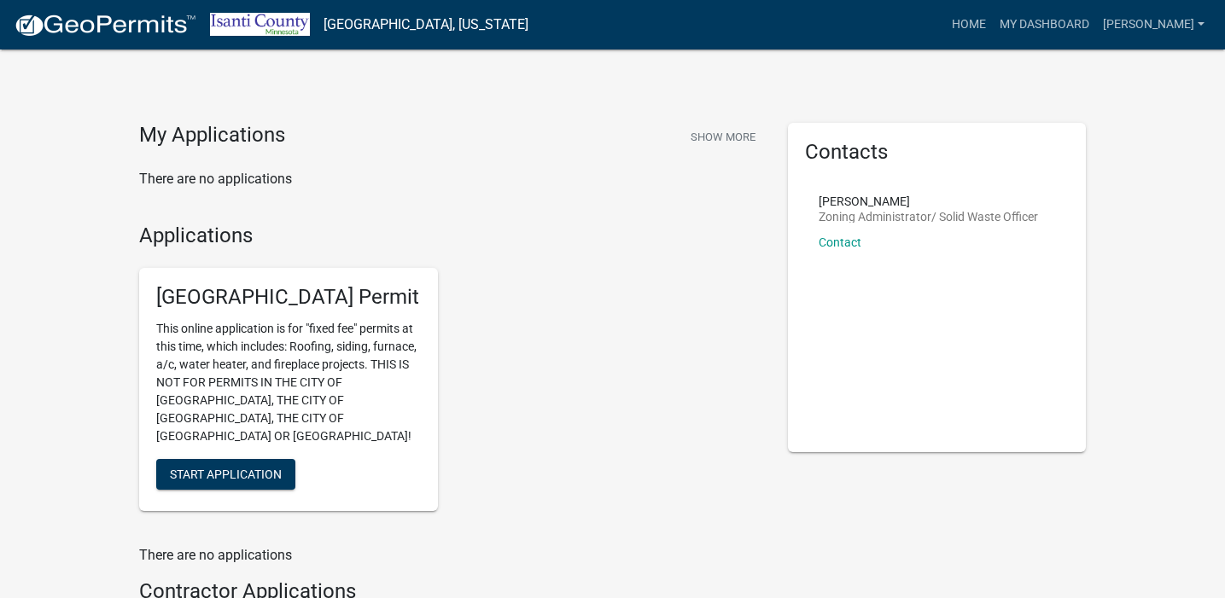
click at [263, 20] on img at bounding box center [260, 24] width 100 height 23
click at [358, 20] on link "[GEOGRAPHIC_DATA], [US_STATE]" at bounding box center [426, 24] width 205 height 29
click at [278, 20] on img at bounding box center [260, 24] width 100 height 23
click at [148, 4] on nav "Isanti County, Minnesota more_horiz Home My Dashboard Heath Foster Account Logo…" at bounding box center [612, 25] width 1225 height 50
click at [117, 26] on img at bounding box center [105, 26] width 183 height 26
